Goal: Navigation & Orientation: Find specific page/section

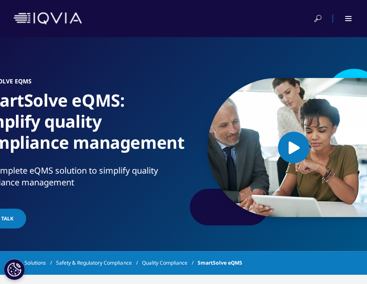
click at [351, 17] on div at bounding box center [349, 18] width 8 height 5
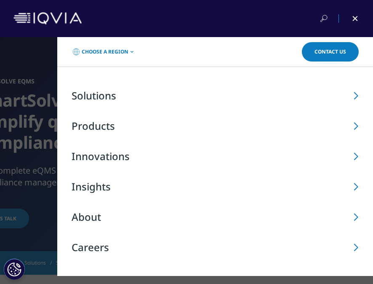
click at [358, 15] on div at bounding box center [355, 18] width 8 height 8
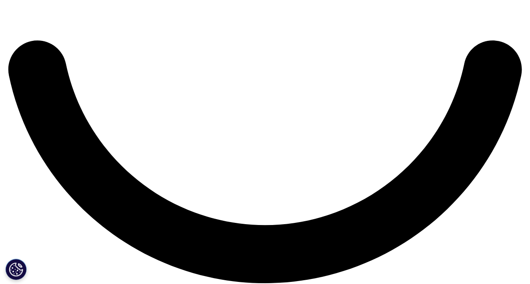
scroll to position [1680, 0]
